Goal: Communication & Community: Answer question/provide support

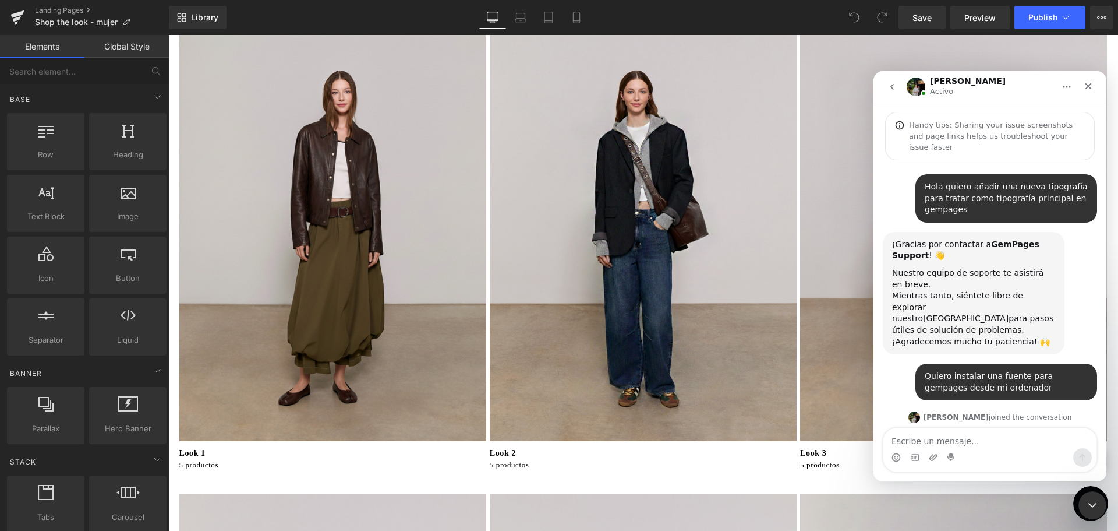
scroll to position [471, 0]
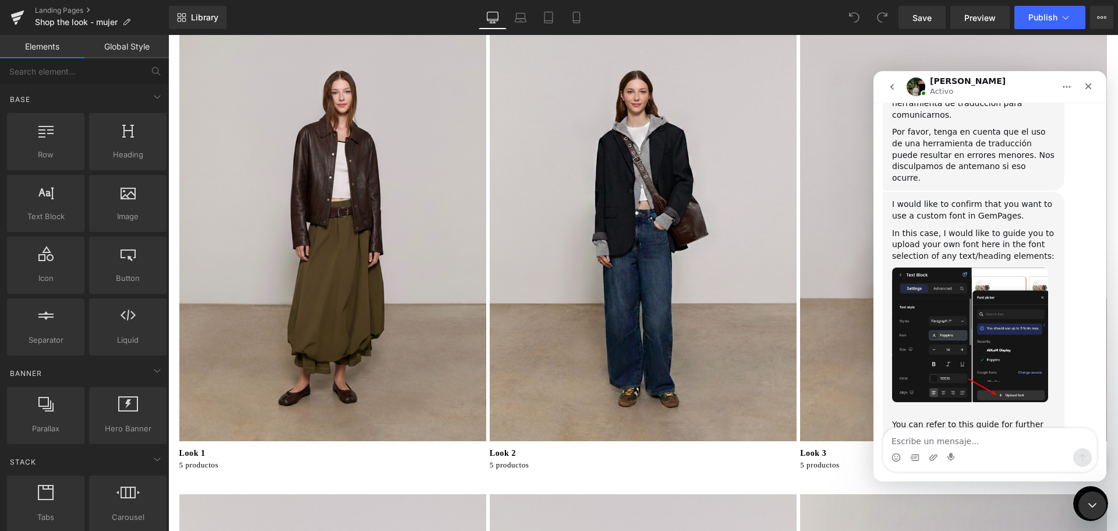
click at [190, 448] on div at bounding box center [559, 248] width 1118 height 496
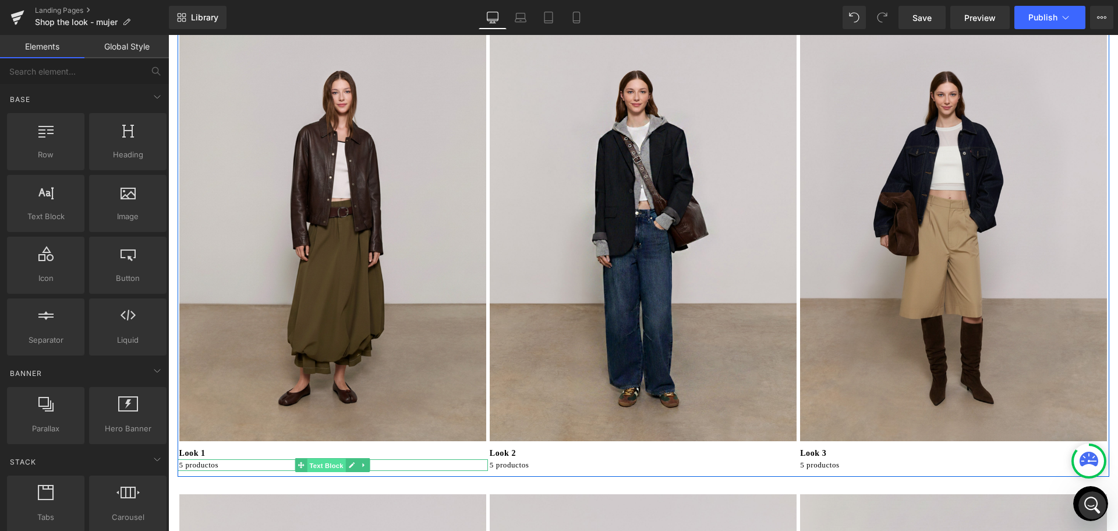
click at [323, 468] on span "Text Block" at bounding box center [327, 465] width 38 height 14
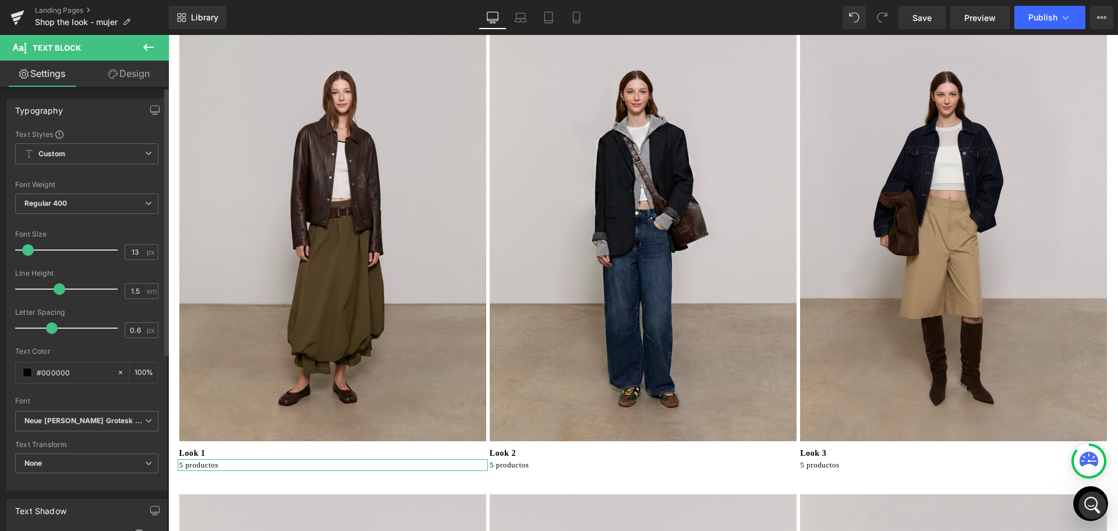
click at [81, 143] on div "Font Default Neue [PERSON_NAME] Grotesk Display Pro Aktiv Grotesk Neue [PERSON_…" at bounding box center [86, 269] width 143 height 281
click at [85, 151] on span "Custom Setup Global Style" at bounding box center [86, 153] width 143 height 21
click at [85, 151] on span "Custom Setup Global Style" at bounding box center [84, 153] width 139 height 21
click at [1084, 507] on icon at bounding box center [1090, 502] width 17 height 17
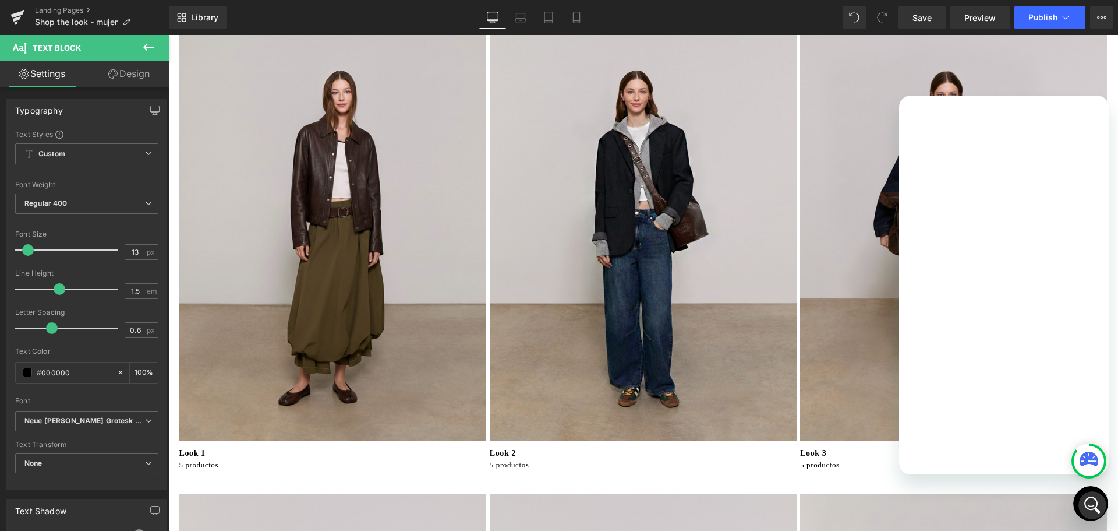
click at [1086, 507] on icon at bounding box center [1090, 503] width 17 height 17
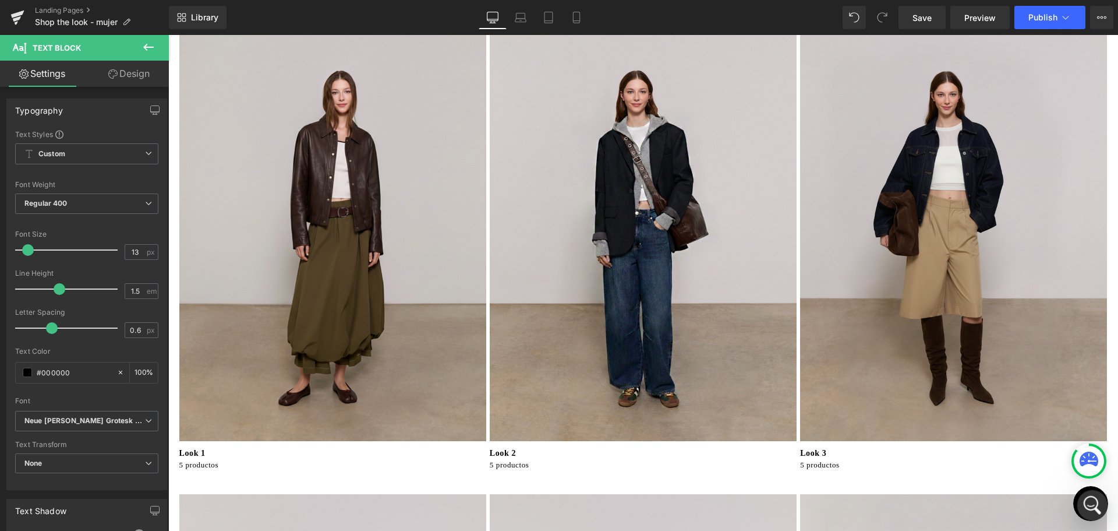
click at [1092, 504] on icon "Abrir Intercom Messenger" at bounding box center [1091, 503] width 19 height 19
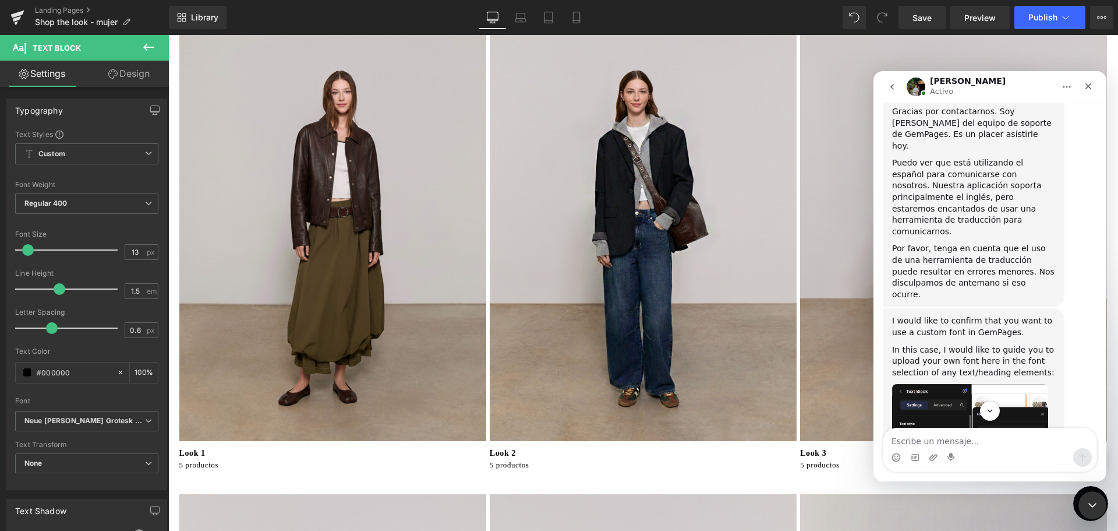
scroll to position [413, 0]
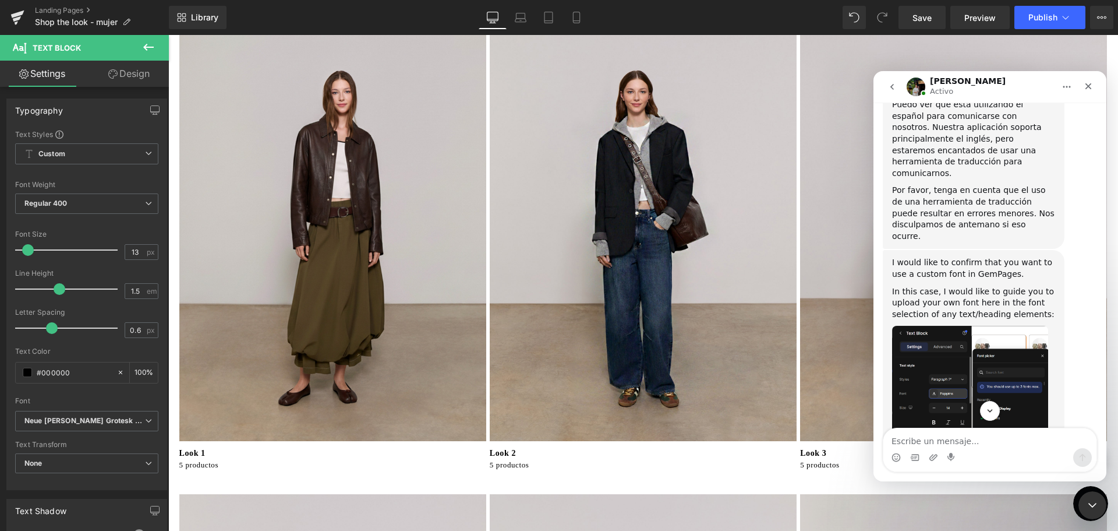
click at [83, 251] on div at bounding box center [559, 248] width 1118 height 496
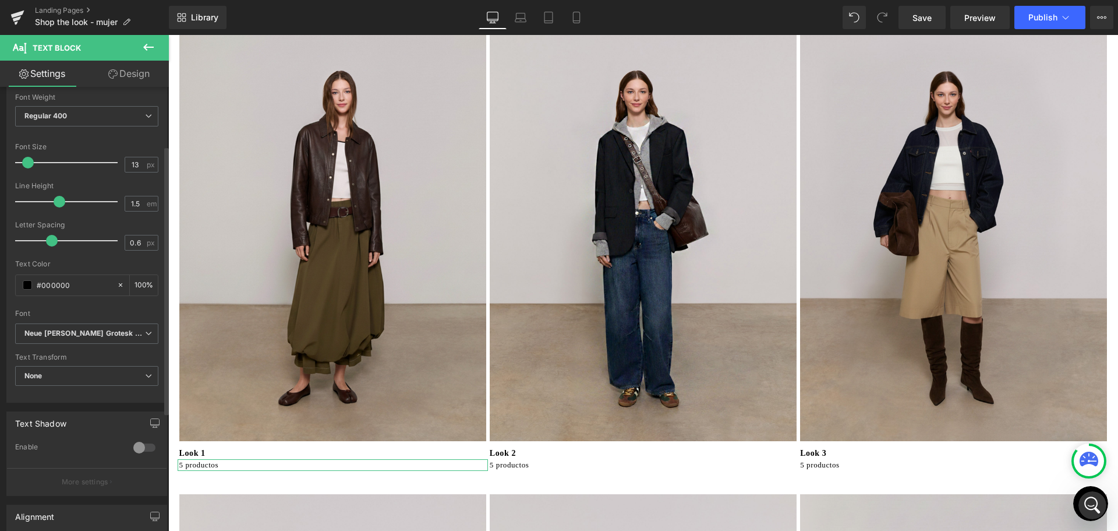
scroll to position [60, 0]
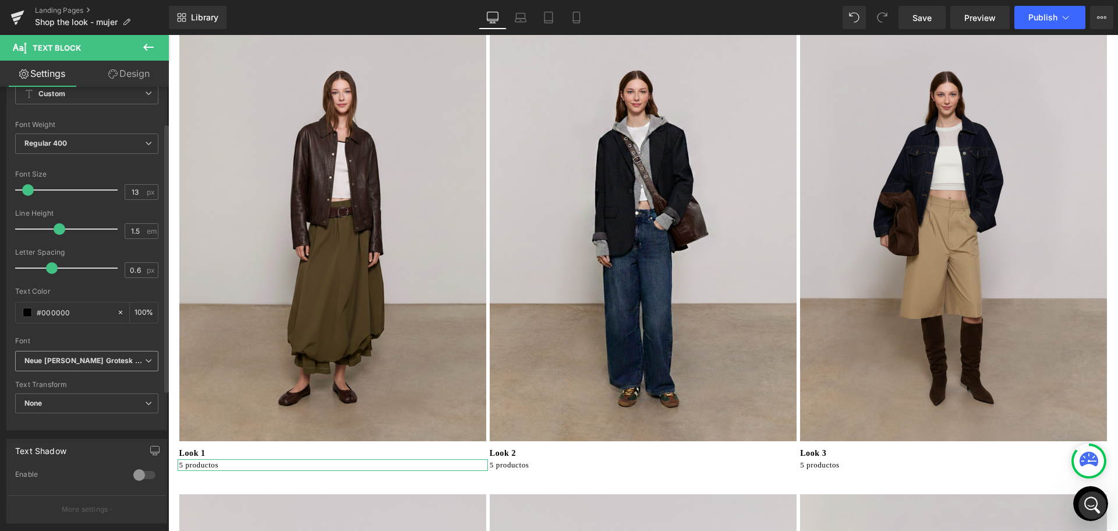
click at [128, 362] on icon "Neue [PERSON_NAME] Grotesk Display Pro" at bounding box center [84, 361] width 121 height 10
click at [93, 321] on div "#000000" at bounding box center [66, 312] width 101 height 20
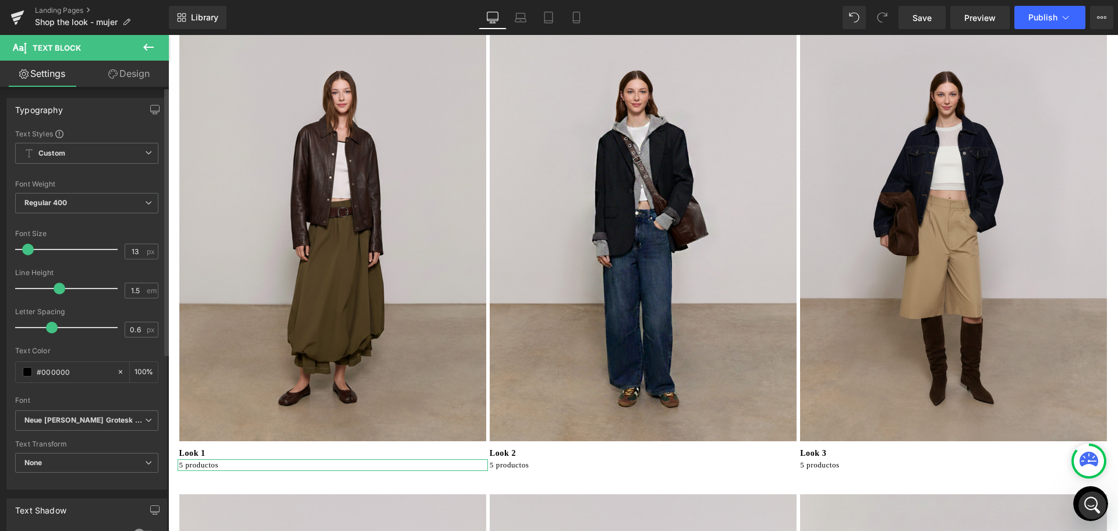
scroll to position [0, 0]
click at [122, 156] on span "Custom Setup Global Style" at bounding box center [86, 153] width 143 height 21
click at [136, 156] on span "Custom Setup Global Style" at bounding box center [84, 153] width 139 height 21
click at [145, 203] on icon at bounding box center [148, 203] width 7 height 7
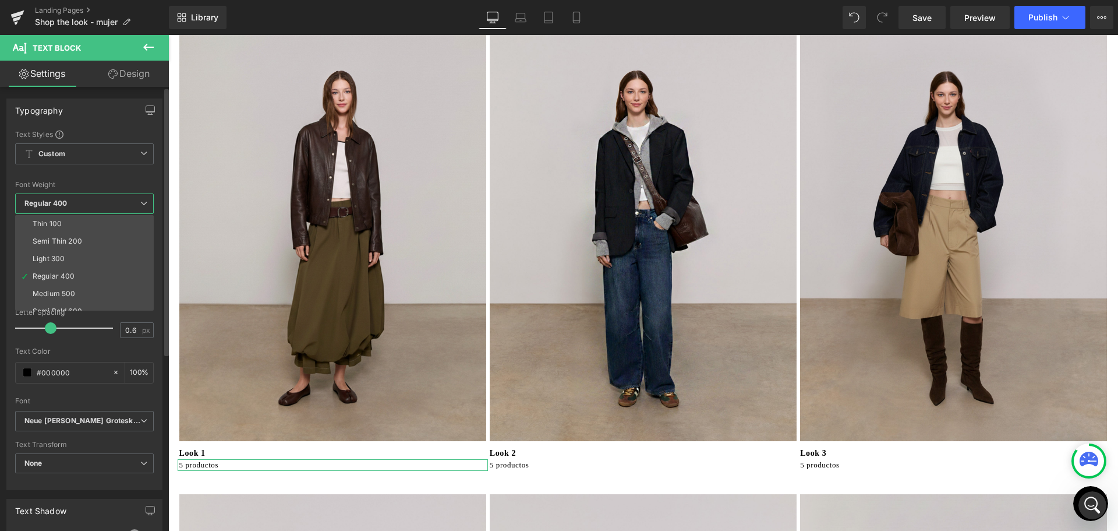
click at [142, 203] on icon at bounding box center [143, 203] width 7 height 7
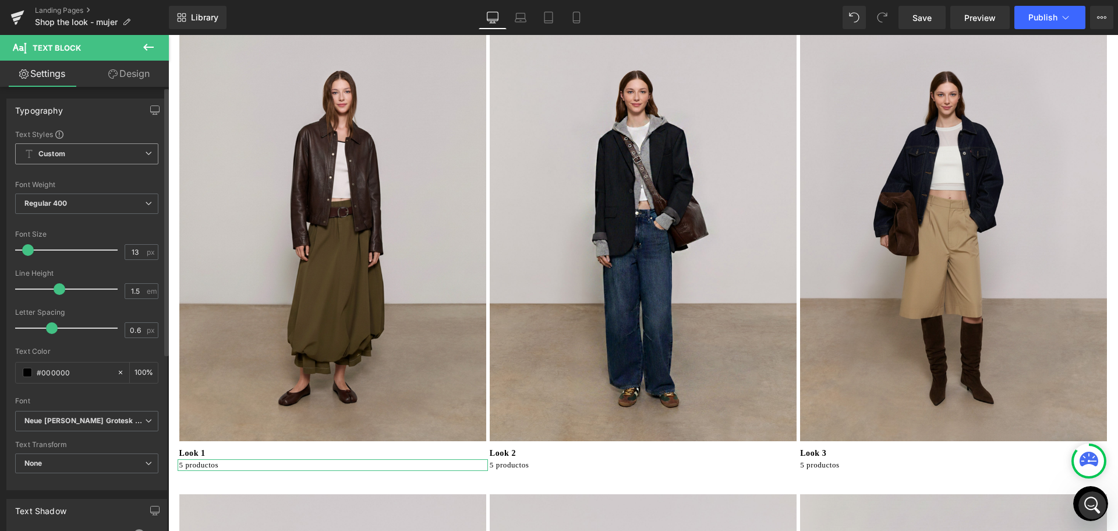
click at [134, 154] on span "Custom Setup Global Style" at bounding box center [86, 153] width 143 height 21
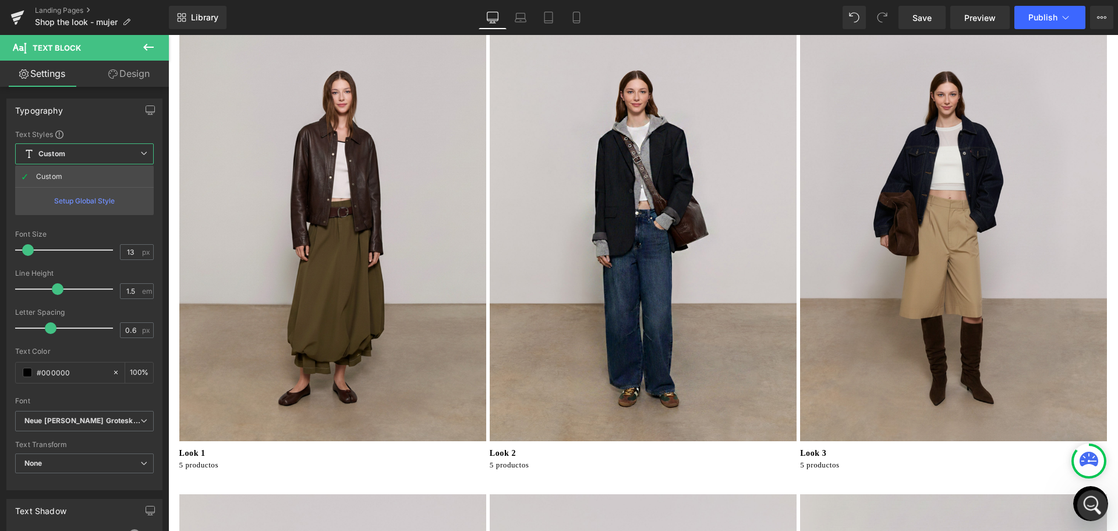
click at [1088, 493] on div "Abrir Intercom Messenger" at bounding box center [1091, 503] width 38 height 38
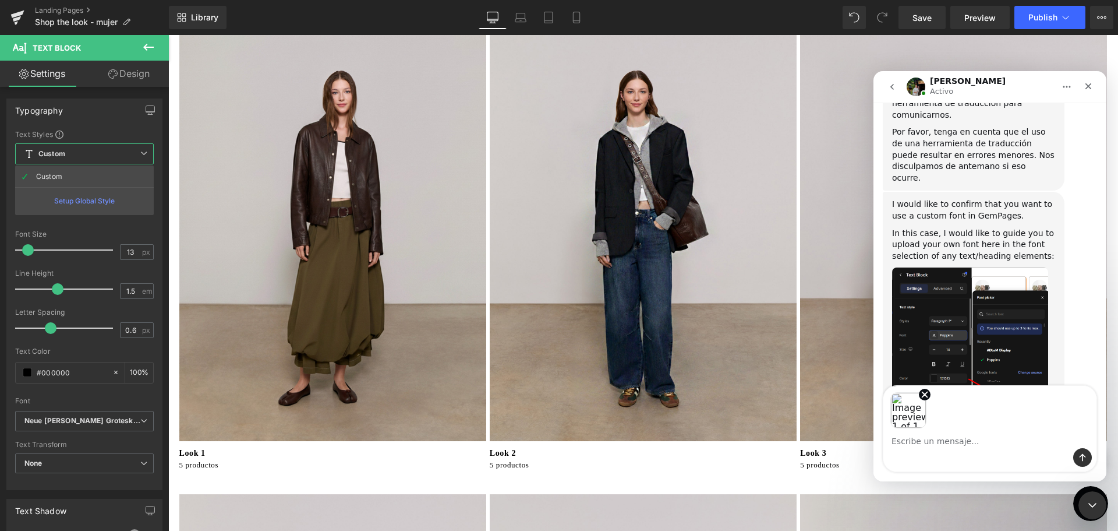
scroll to position [514, 0]
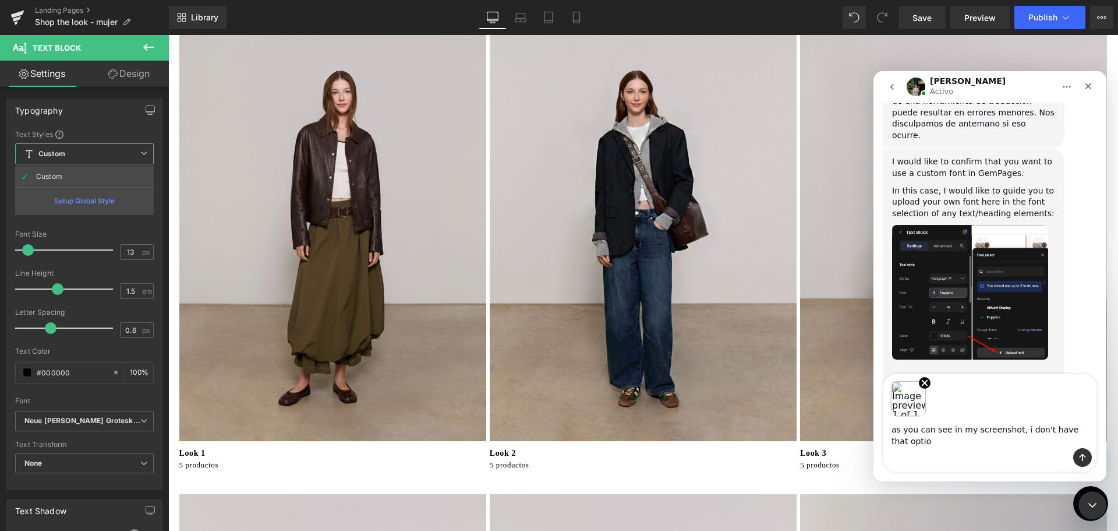
type textarea "as you can see in my screenshot, i don't have that option"
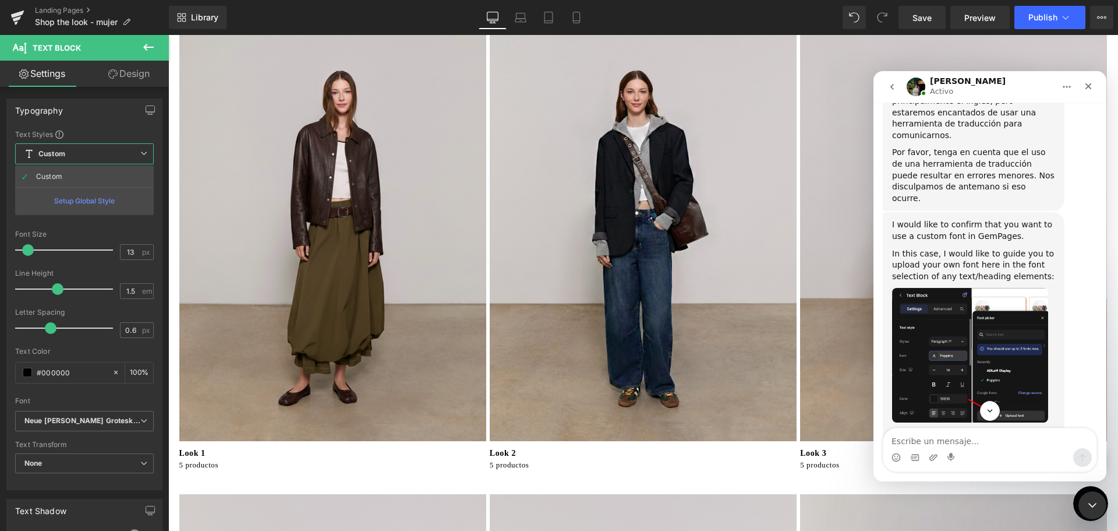
scroll to position [446, 0]
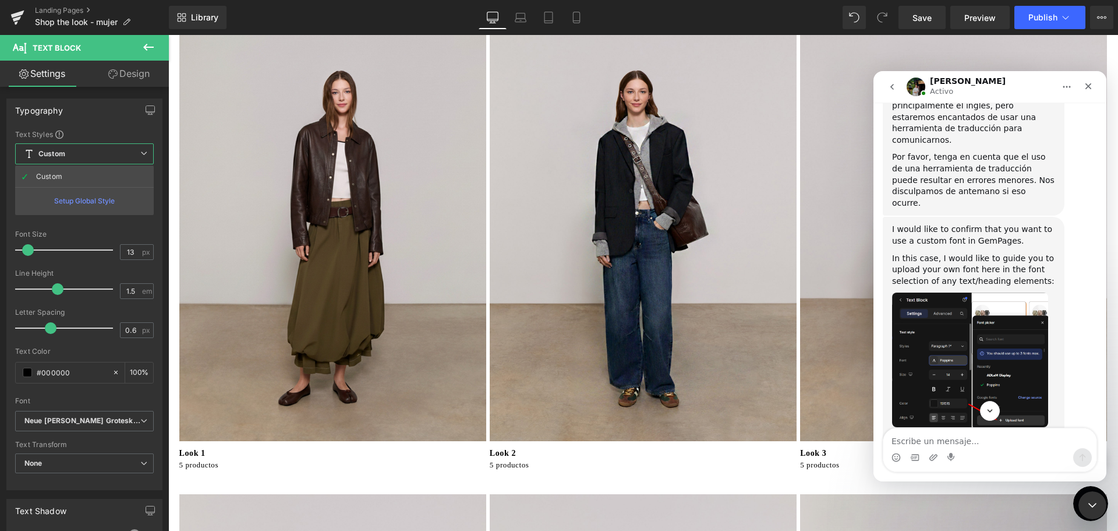
click at [27, 111] on div at bounding box center [559, 248] width 1118 height 496
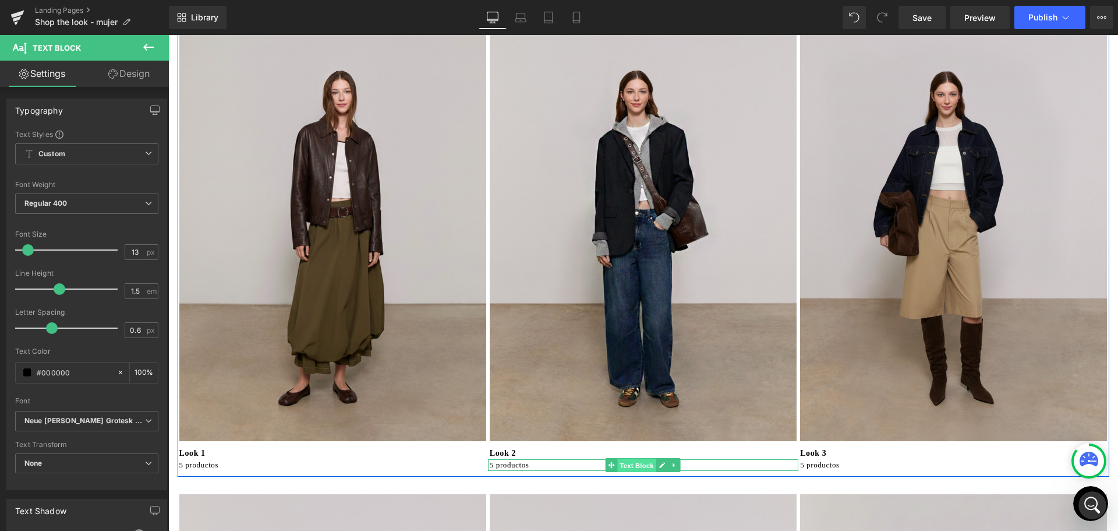
click at [620, 468] on span "Text Block" at bounding box center [637, 465] width 38 height 14
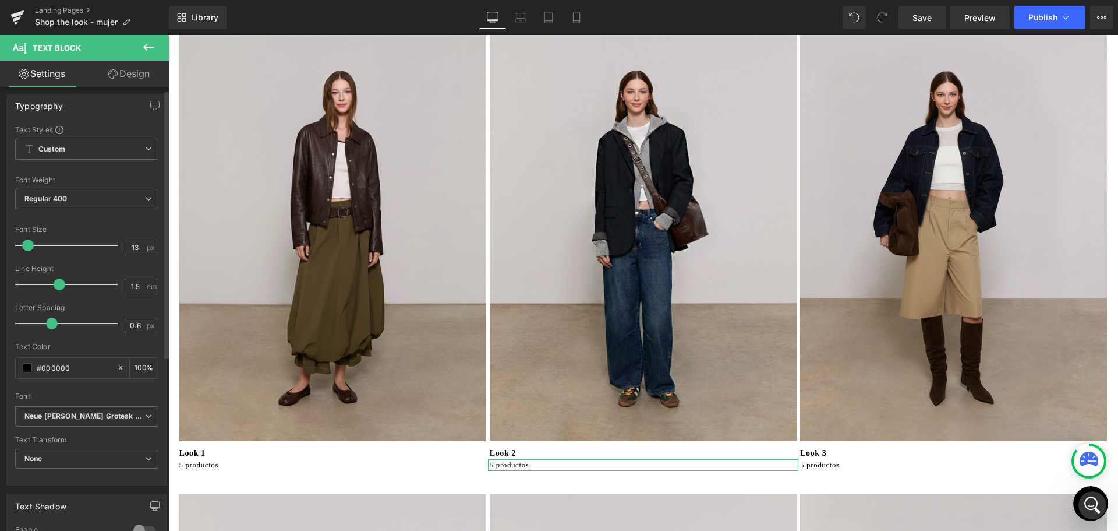
scroll to position [2, 0]
click at [120, 424] on span "Neue [PERSON_NAME] Grotesk Display Pro" at bounding box center [86, 419] width 143 height 20
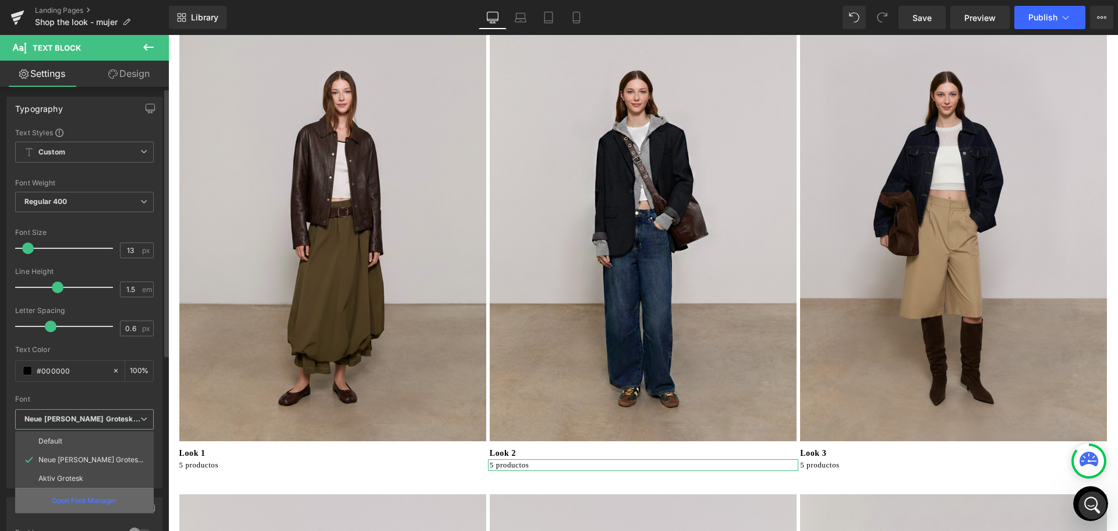
click at [139, 510] on div "Open Font Manager" at bounding box center [84, 500] width 139 height 25
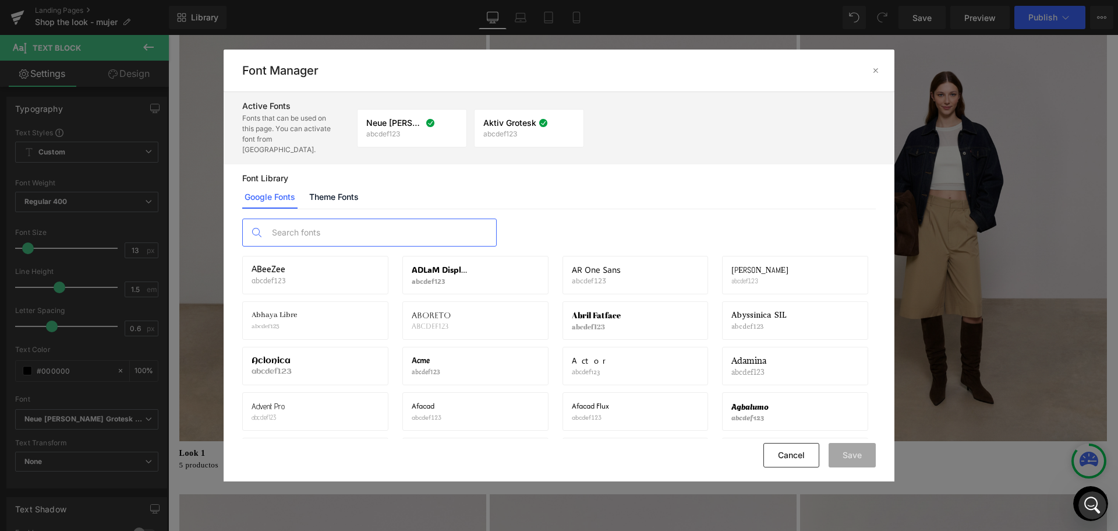
scroll to position [117, 0]
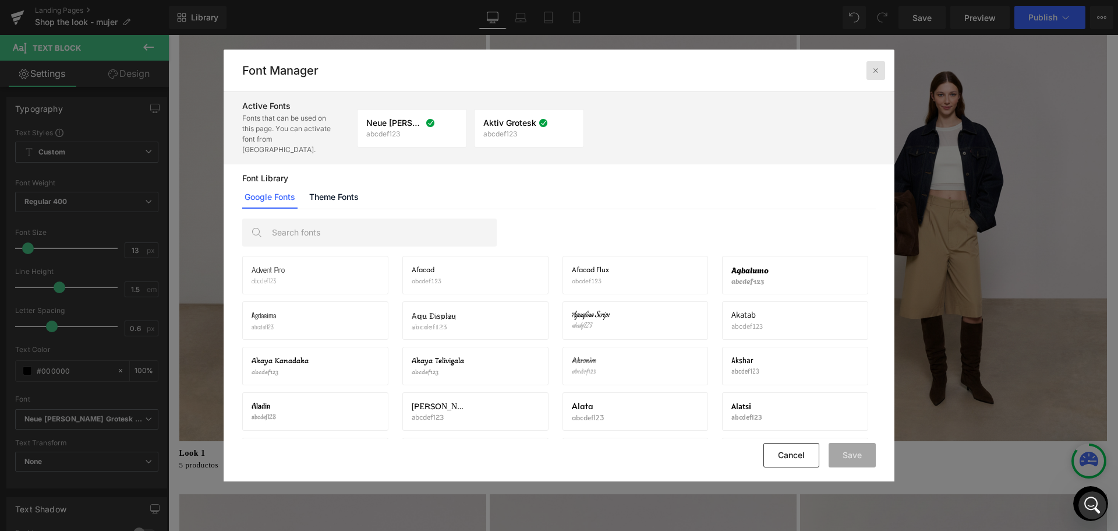
click at [877, 66] on icon at bounding box center [875, 70] width 9 height 9
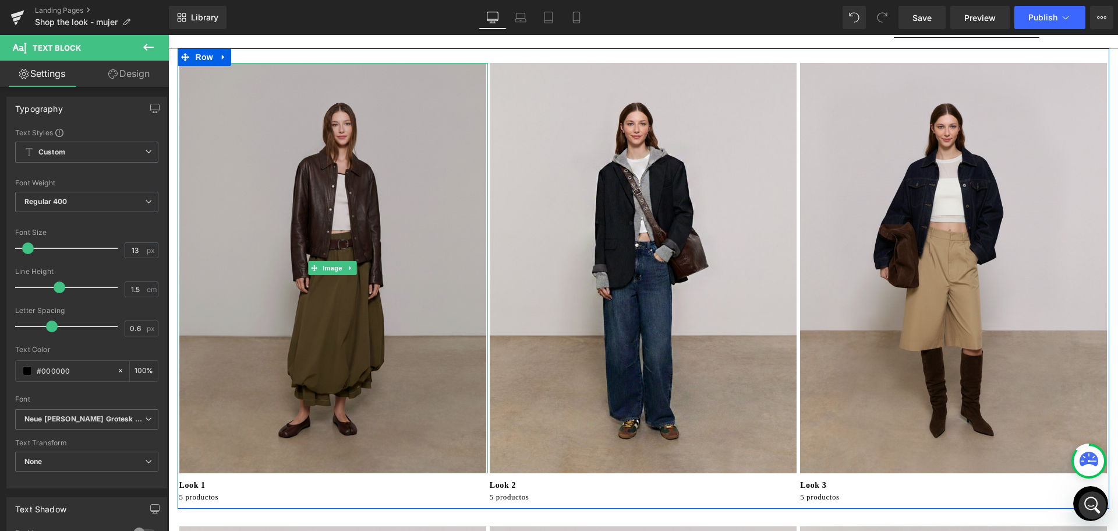
scroll to position [0, 0]
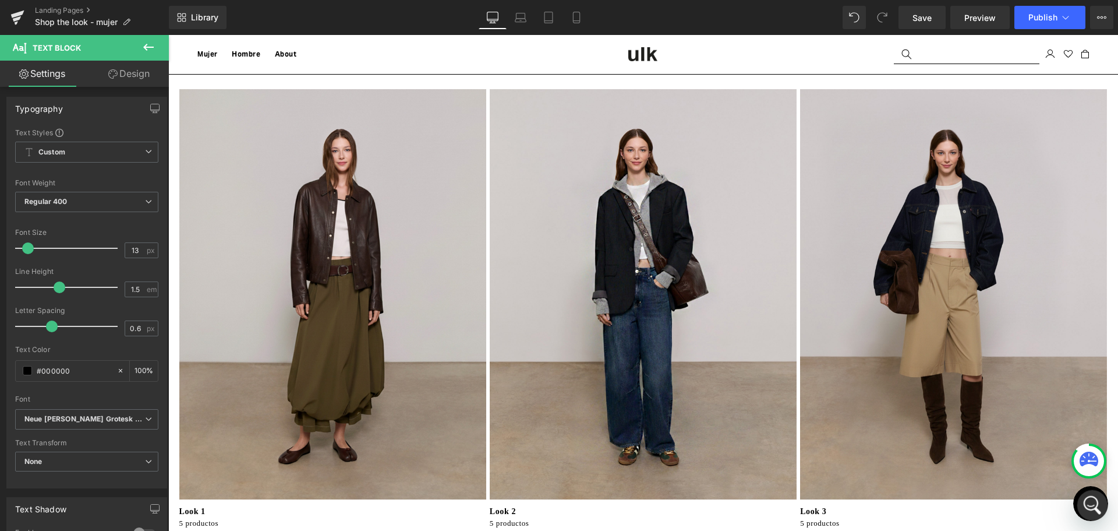
click at [1087, 497] on icon "Abrir Intercom Messenger" at bounding box center [1091, 503] width 19 height 19
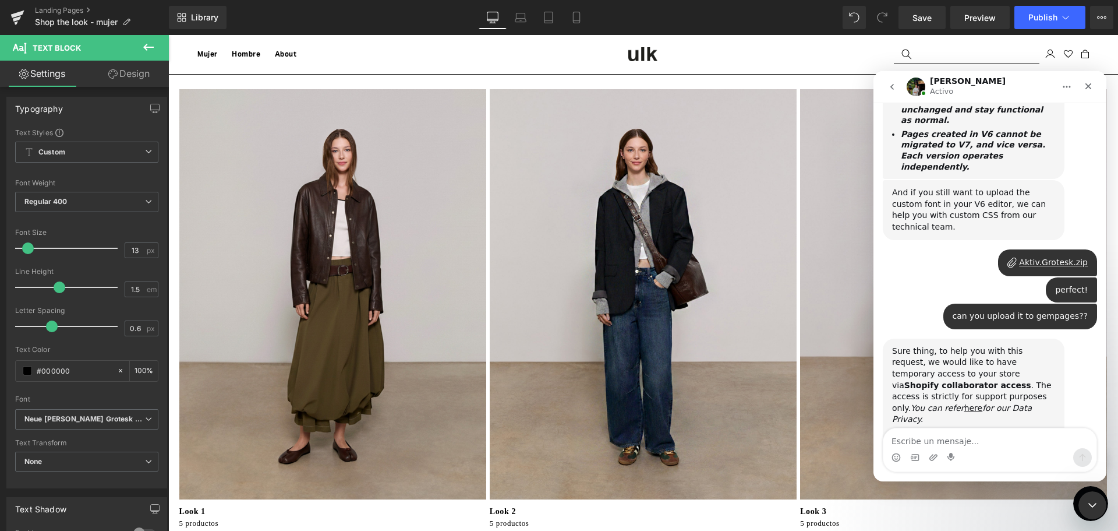
scroll to position [1601, 0]
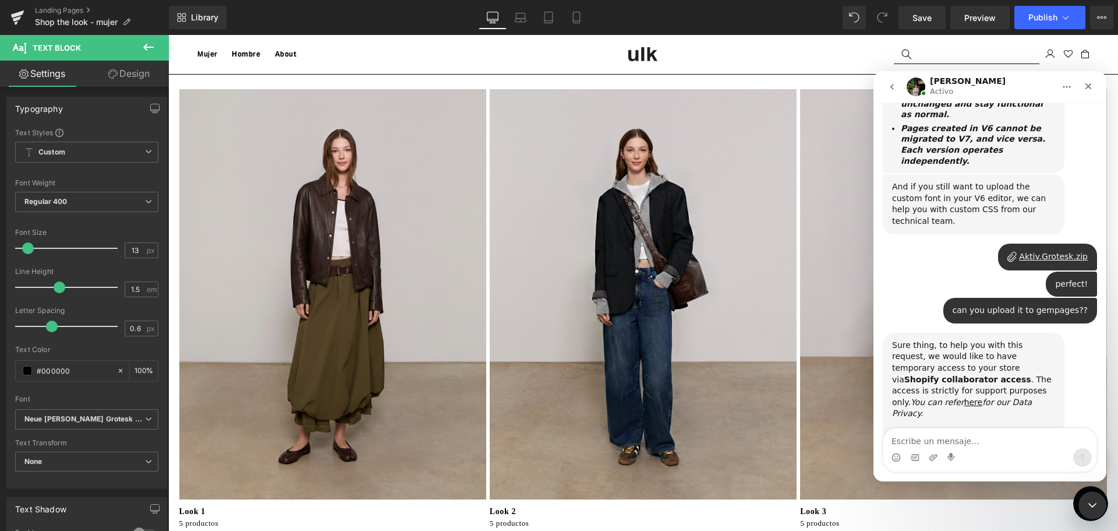
click at [995, 488] on img "Jeremy dice…" at bounding box center [970, 519] width 156 height 62
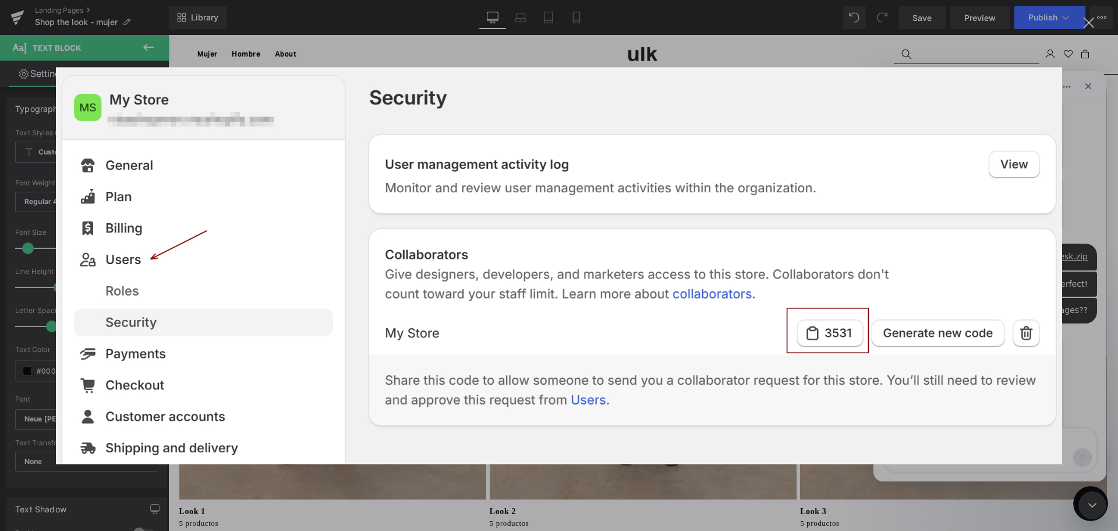
scroll to position [0, 0]
click at [1081, 170] on div "Intercom Messenger" at bounding box center [559, 265] width 1118 height 531
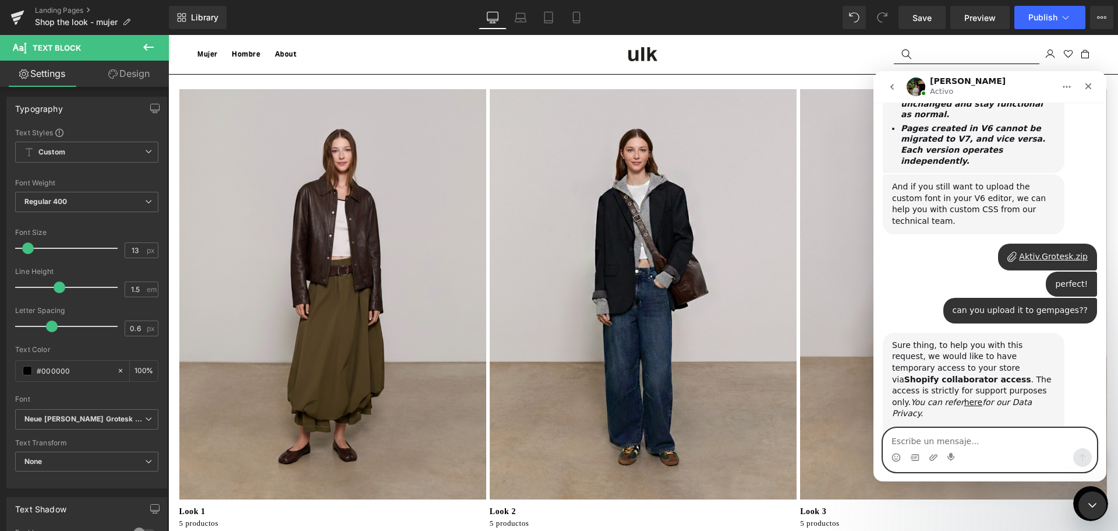
click at [937, 438] on textarea "Escribe un mensaje..." at bounding box center [990, 438] width 213 height 20
paste textarea "7361"
type textarea "7361"
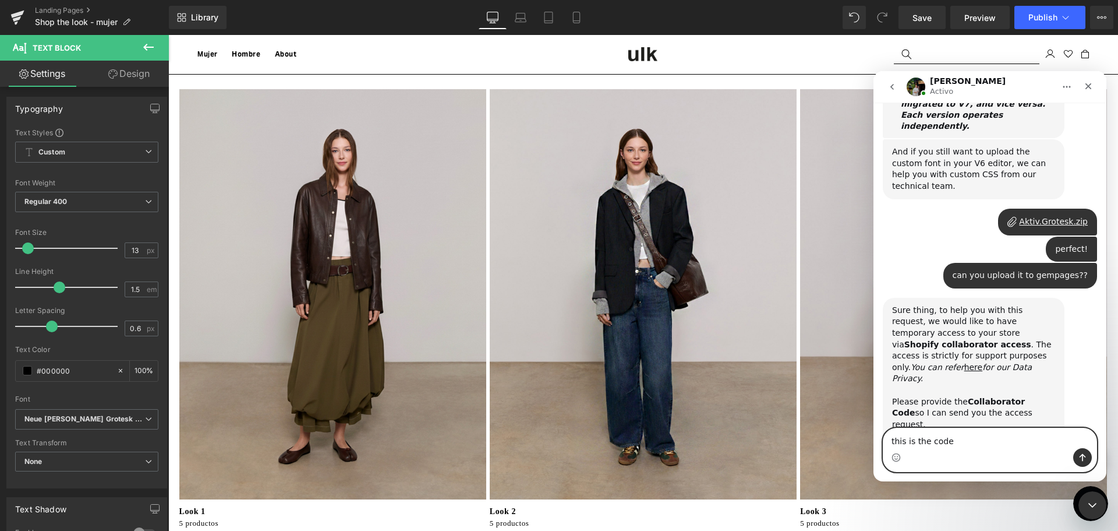
type textarea "this is the code!"
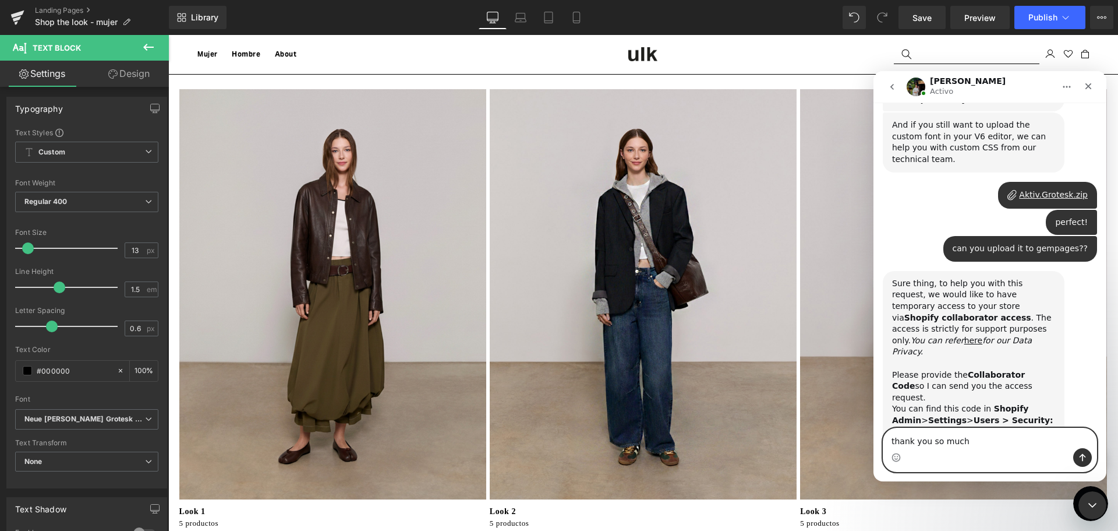
type textarea "thank you so much!"
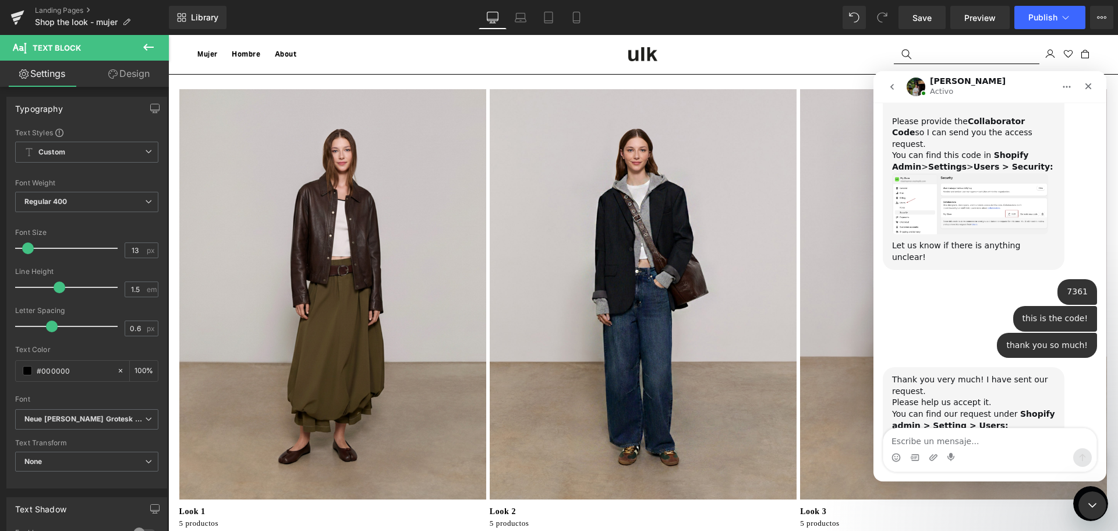
scroll to position [1922, 0]
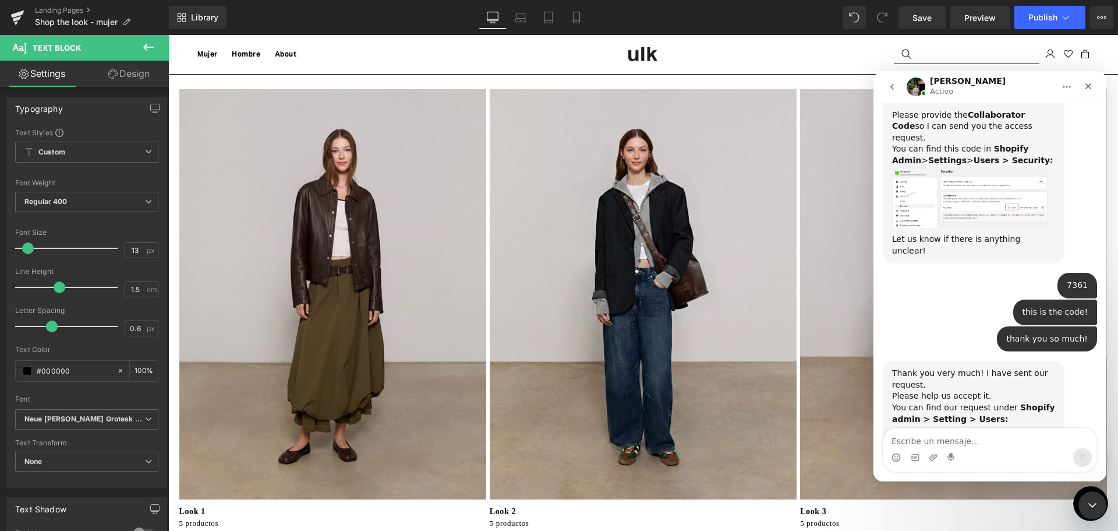
click at [951, 436] on img "Jeremy dice…" at bounding box center [970, 470] width 156 height 68
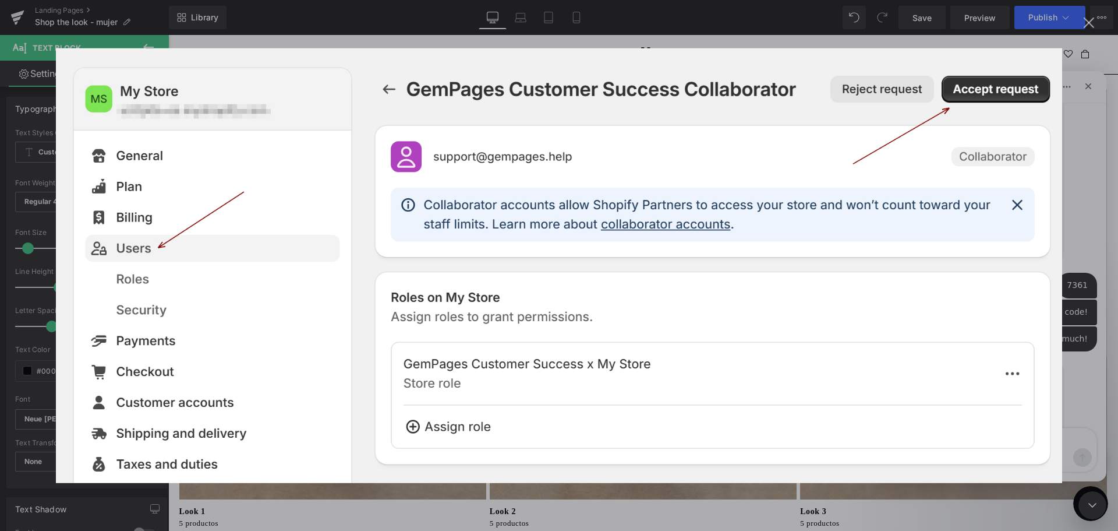
click at [1077, 22] on div "Intercom Messenger" at bounding box center [559, 265] width 1118 height 531
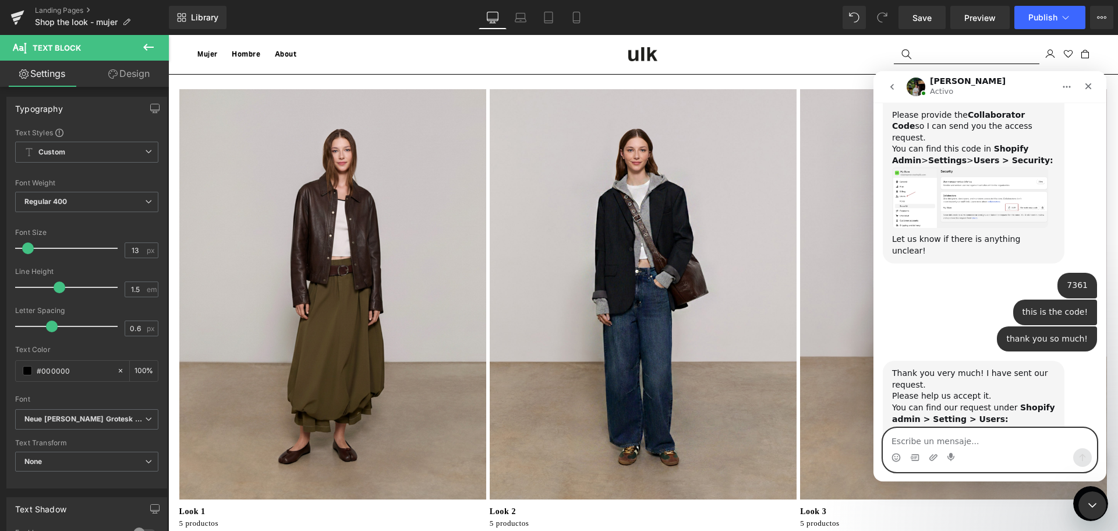
click at [933, 443] on textarea "Escribe un mensaje..." at bounding box center [990, 438] width 213 height 20
type textarea "i"
type textarea "I don't see any requests"
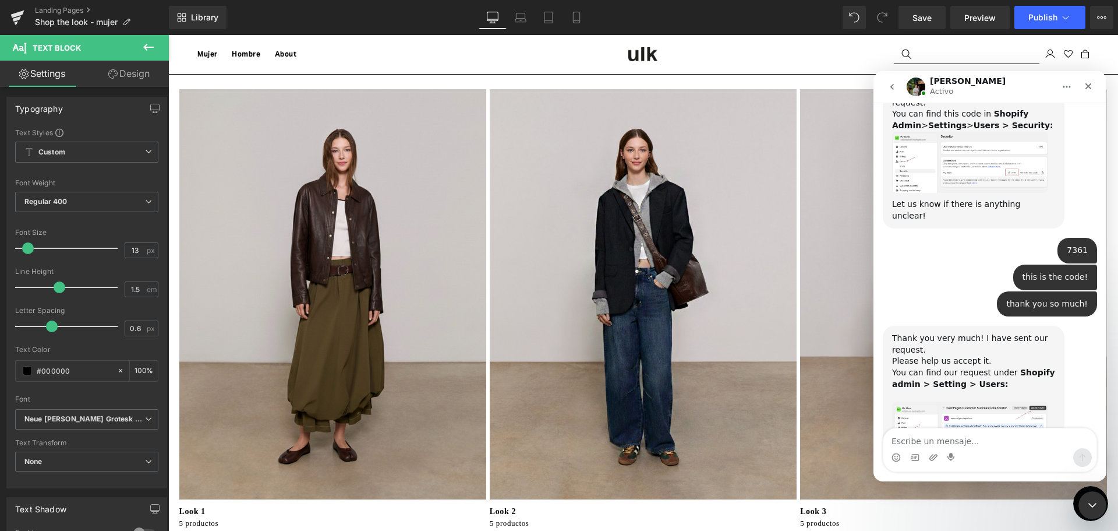
click at [1027, 401] on img "Jeremy dice…" at bounding box center [970, 435] width 156 height 68
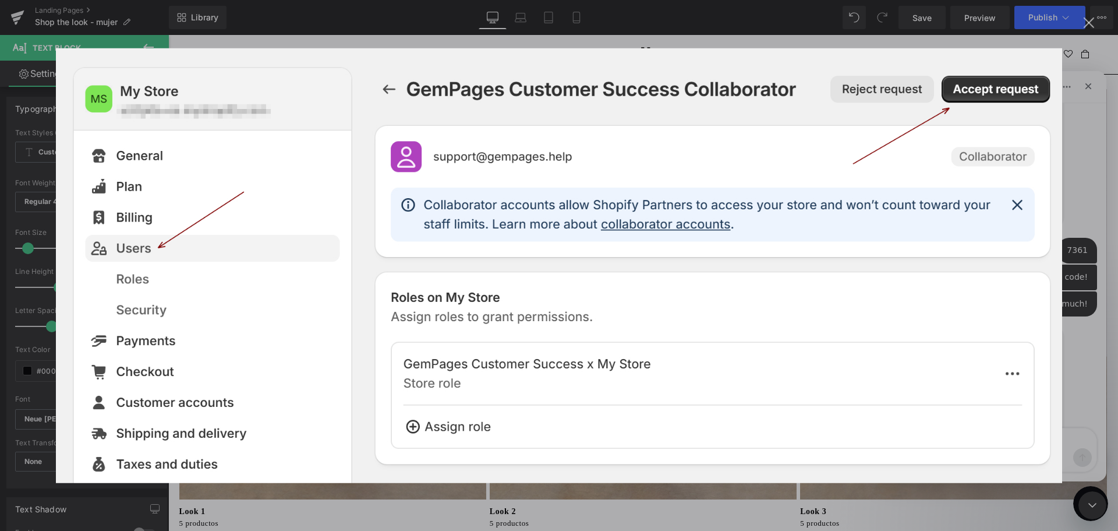
click at [1095, 25] on div "Intercom Messenger" at bounding box center [559, 265] width 1118 height 531
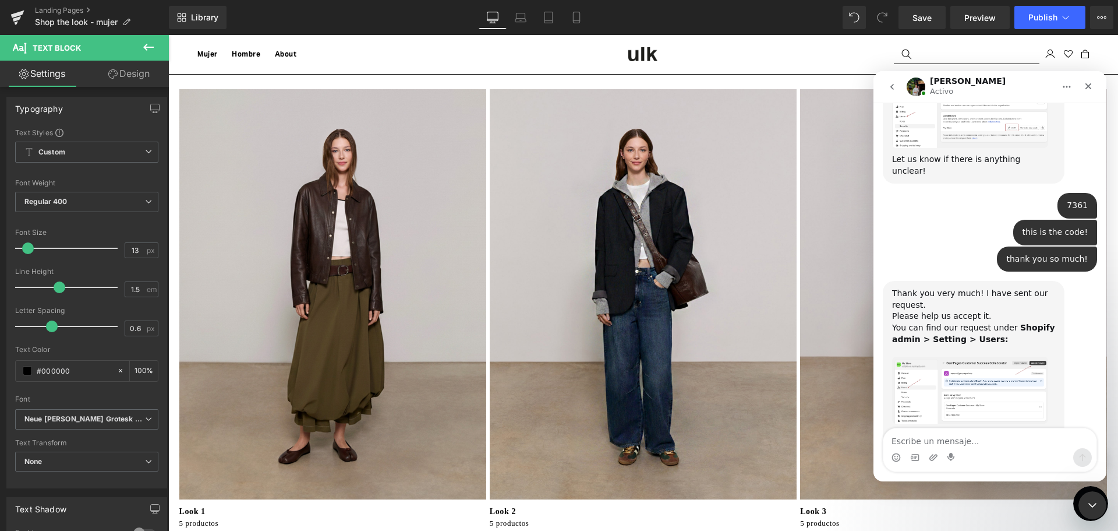
scroll to position [2046, 0]
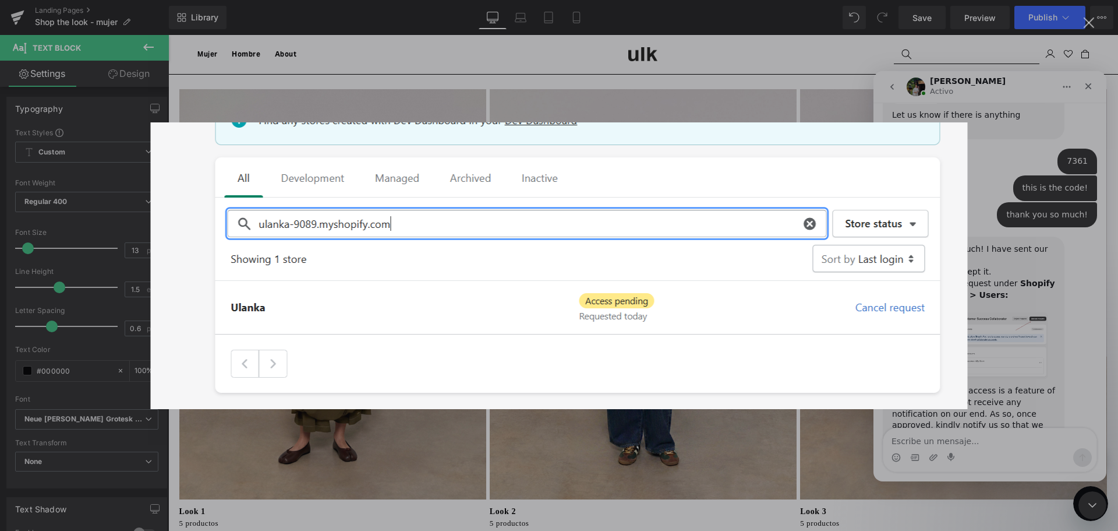
scroll to position [0, 0]
click at [937, 171] on img "Cerrar" at bounding box center [559, 265] width 817 height 287
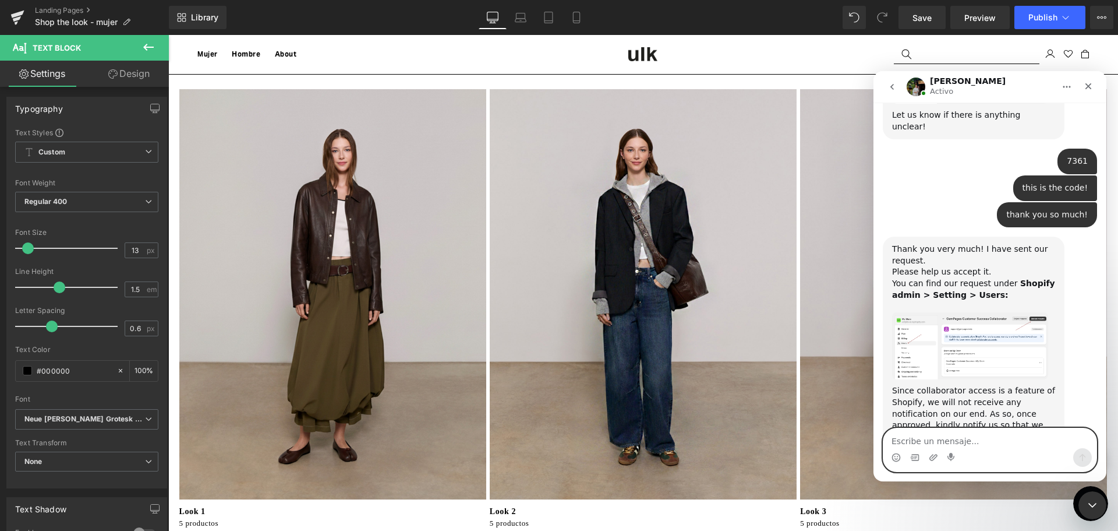
click at [994, 440] on textarea "Escribe un mensaje..." at bounding box center [990, 438] width 213 height 20
type textarea "i think i gave you the access. can you check it?"
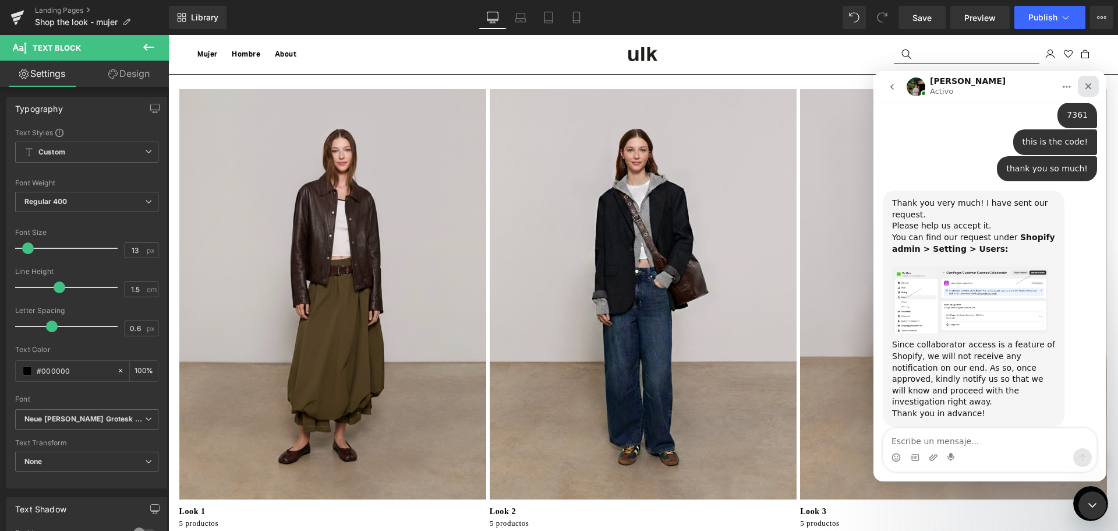
click at [1085, 87] on icon "Cerrar" at bounding box center [1088, 86] width 9 height 9
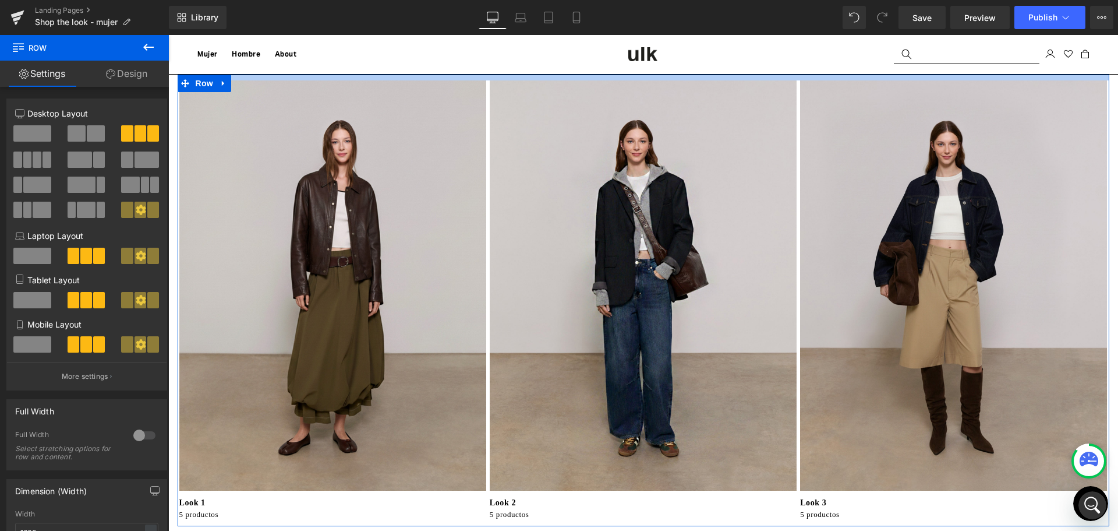
drag, startPoint x: 951, startPoint y: 83, endPoint x: 954, endPoint y: 74, distance: 9.4
click at [954, 75] on div at bounding box center [644, 78] width 932 height 6
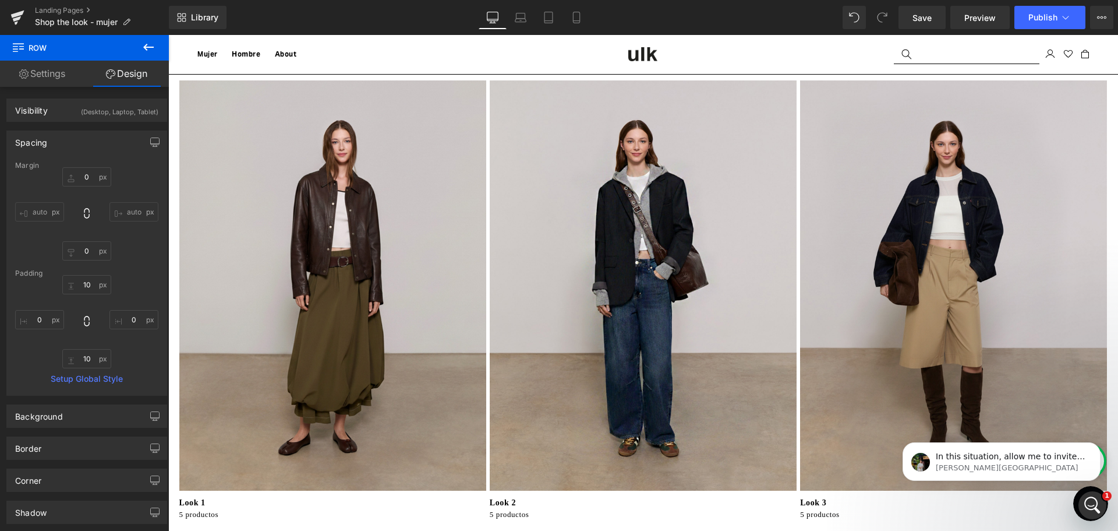
scroll to position [2251, 0]
click at [1019, 471] on p "[PERSON_NAME][GEOGRAPHIC_DATA]" at bounding box center [1011, 468] width 150 height 10
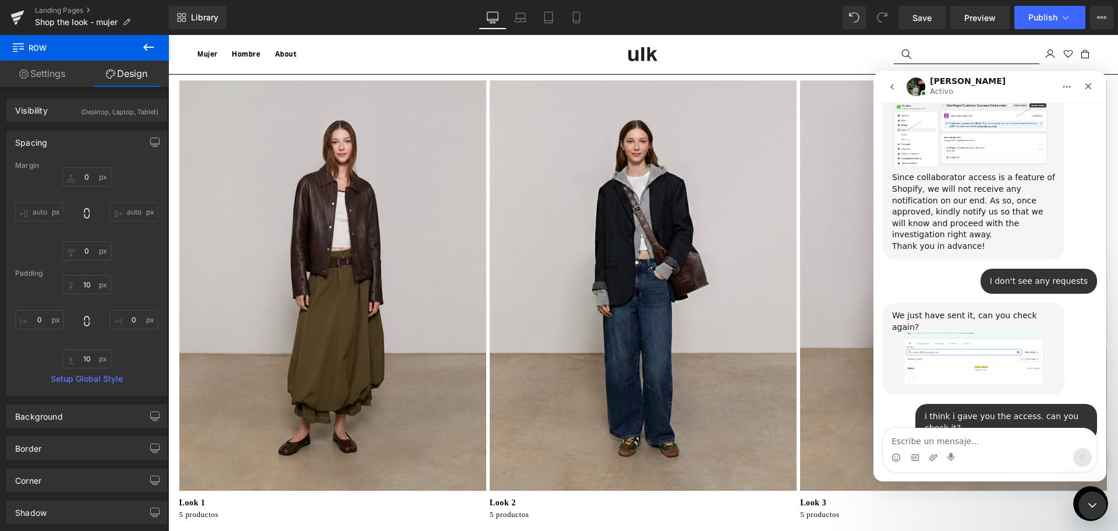
scroll to position [2270, 0]
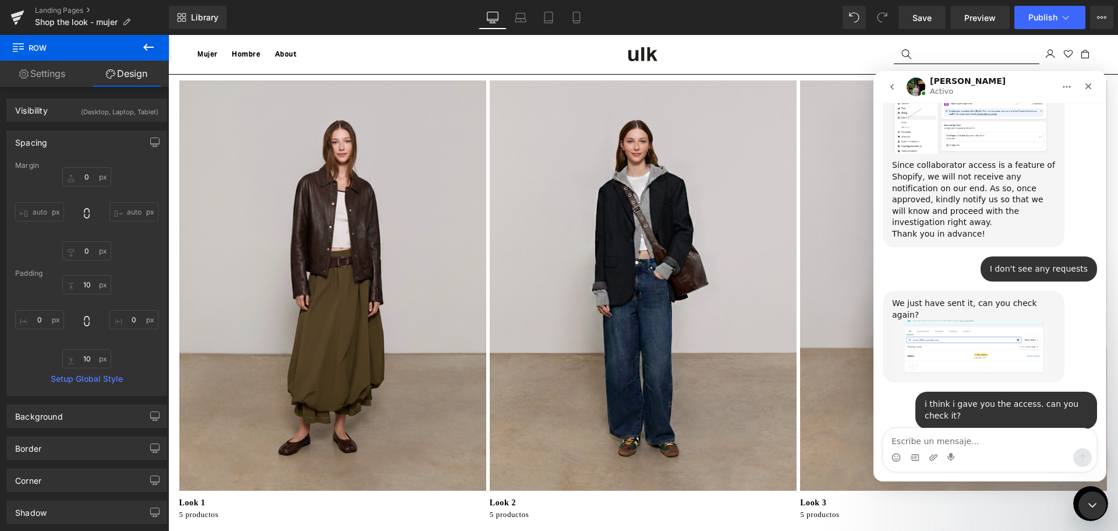
click at [961, 444] on textarea "Escribe un mensaje..." at bounding box center [990, 438] width 213 height 20
type textarea "perfect!"
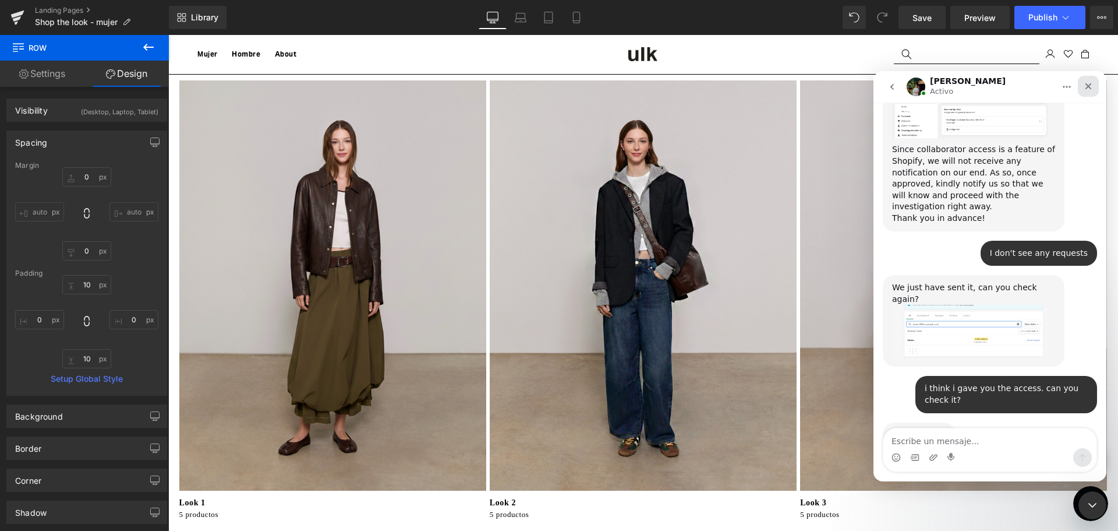
click at [1090, 86] on icon "Cerrar" at bounding box center [1089, 86] width 6 height 6
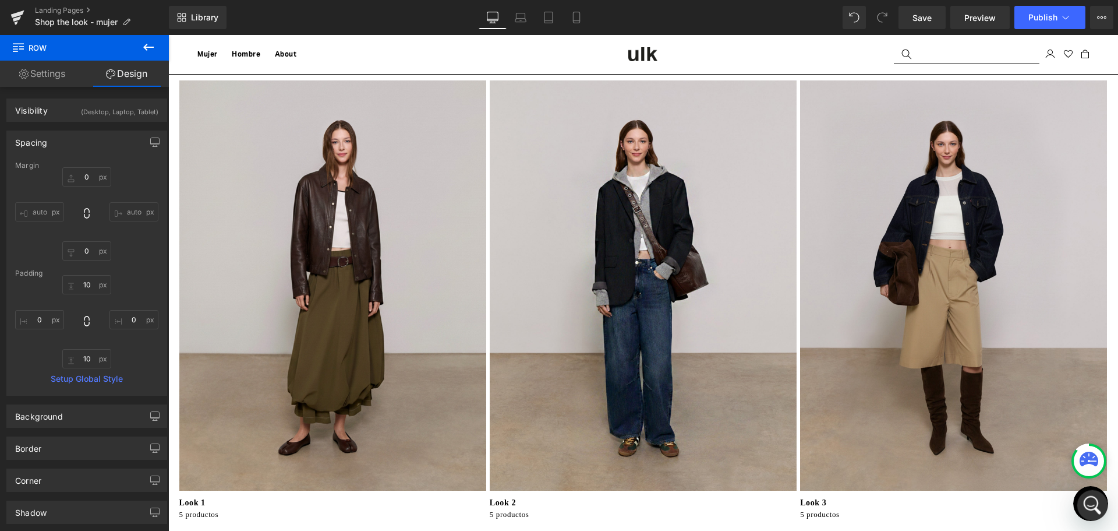
click at [1093, 500] on icon "Abrir Intercom Messenger" at bounding box center [1091, 503] width 19 height 19
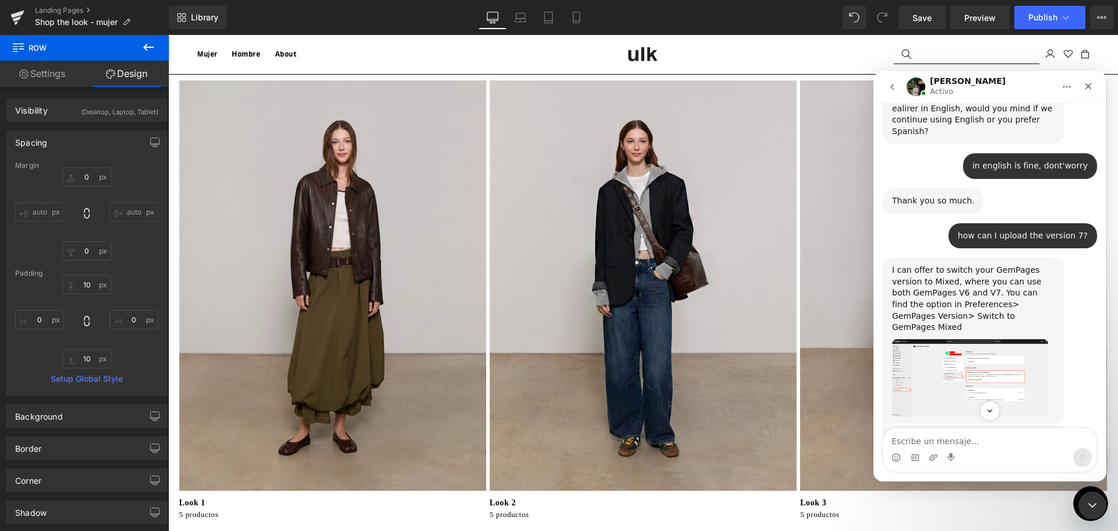
scroll to position [1121, 0]
click at [928, 340] on img "Jeremy dice…" at bounding box center [970, 379] width 156 height 78
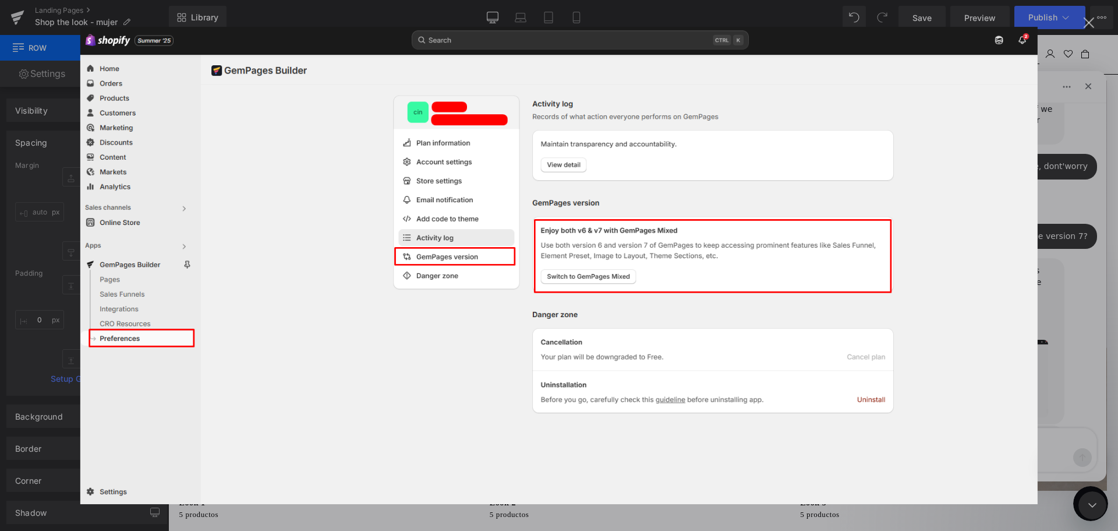
click at [1099, 203] on div "Intercom Messenger" at bounding box center [559, 265] width 1118 height 531
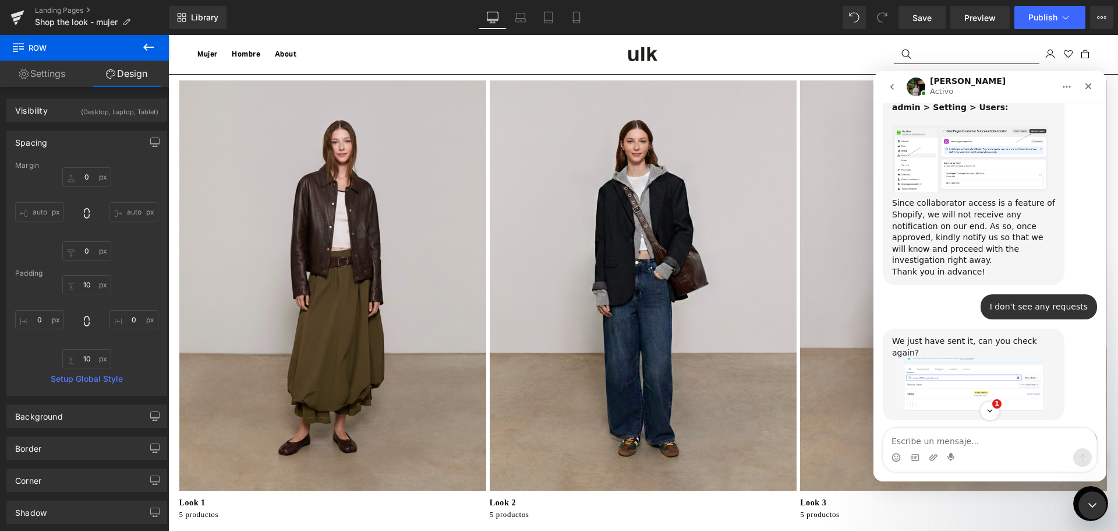
scroll to position [2340, 0]
